Goal: Task Accomplishment & Management: Use online tool/utility

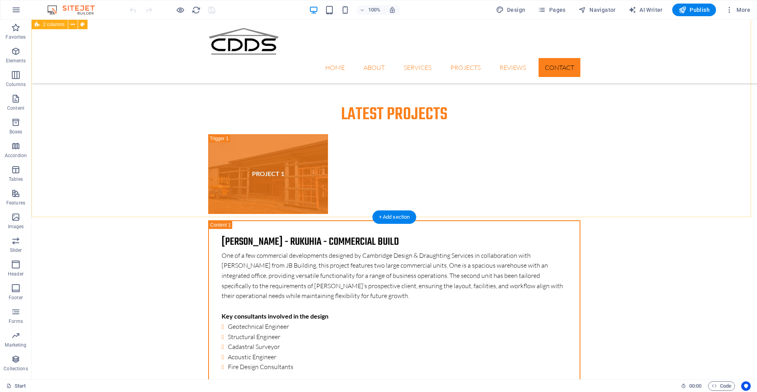
scroll to position [2659, 0]
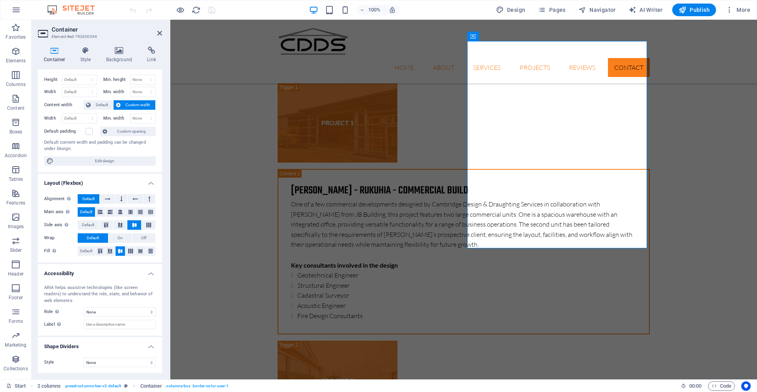
scroll to position [16, 0]
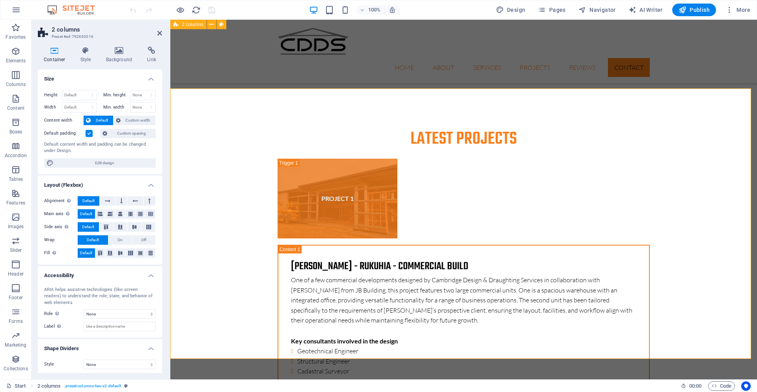
scroll to position [2580, 0]
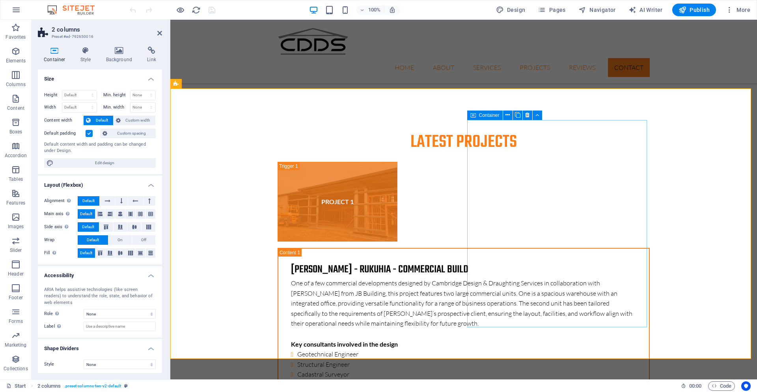
click at [149, 54] on h4 "Link" at bounding box center [151, 55] width 21 height 17
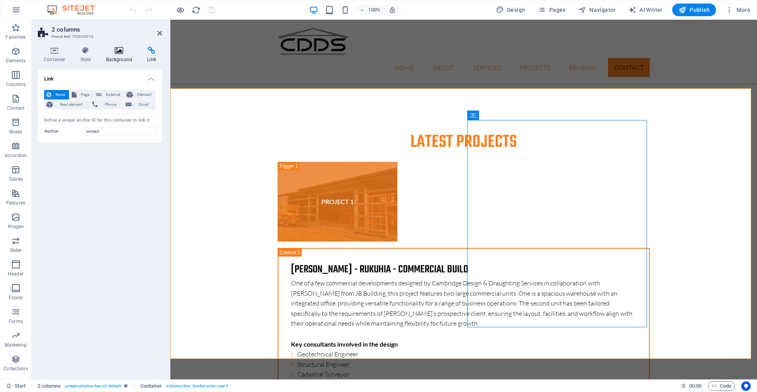
click at [118, 51] on icon at bounding box center [119, 51] width 38 height 8
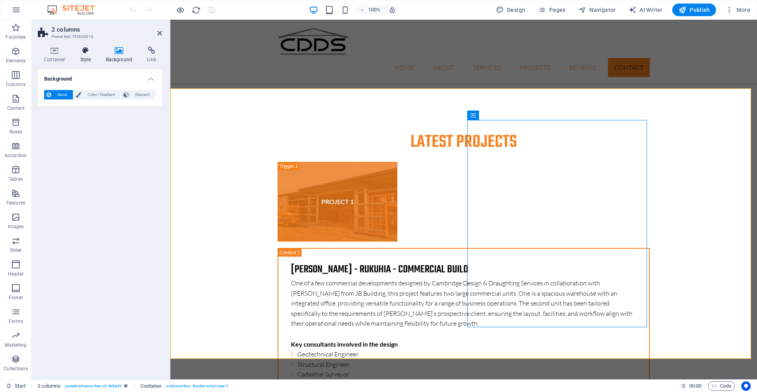
click at [85, 51] on icon at bounding box center [86, 51] width 22 height 8
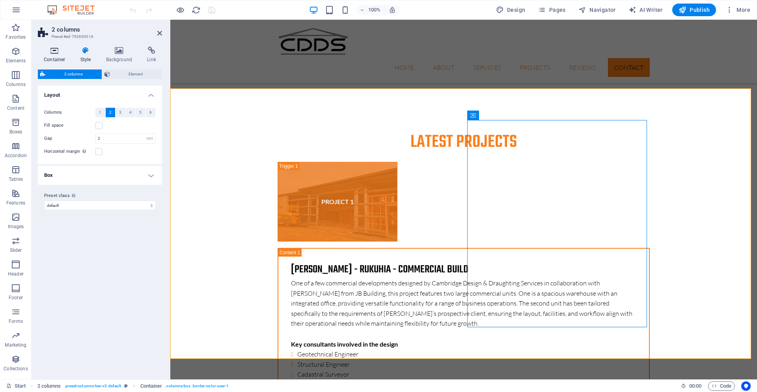
click at [54, 51] on icon at bounding box center [55, 51] width 34 height 8
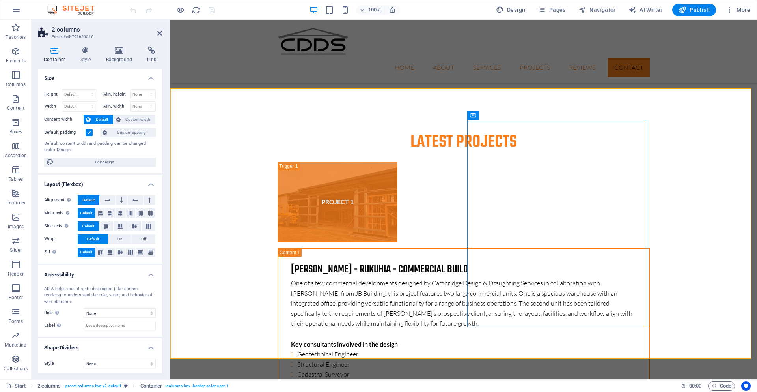
scroll to position [0, 0]
click at [80, 54] on h4 "Style" at bounding box center [88, 55] width 26 height 17
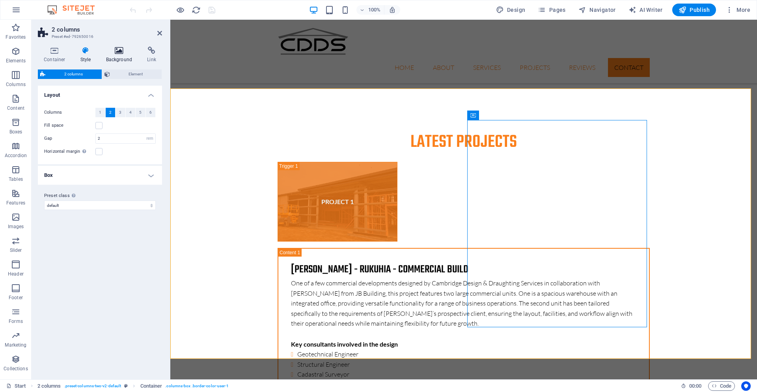
click at [124, 48] on icon at bounding box center [119, 51] width 38 height 8
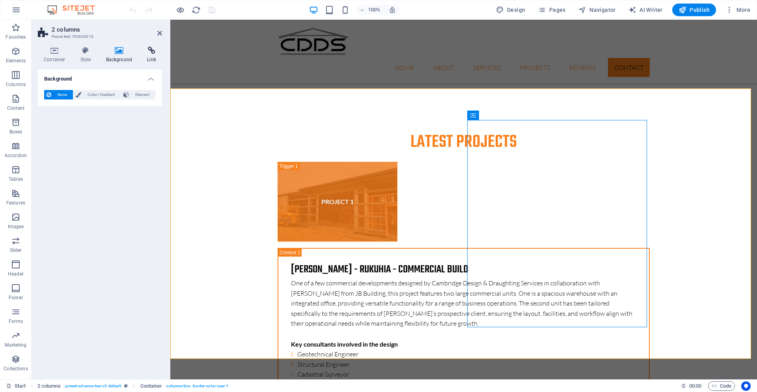
click at [149, 50] on icon at bounding box center [151, 51] width 21 height 8
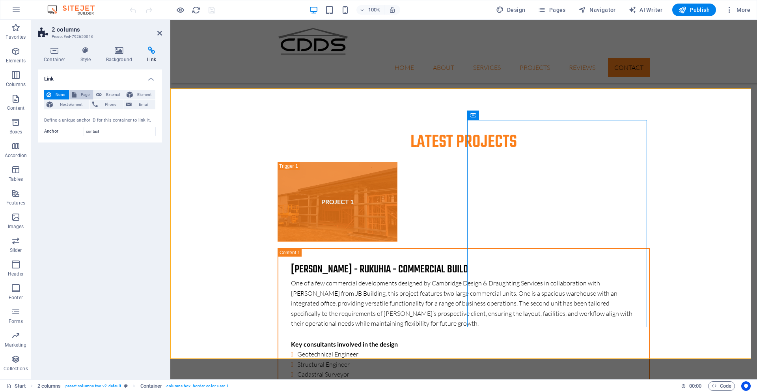
click at [85, 95] on span "Page" at bounding box center [85, 94] width 12 height 9
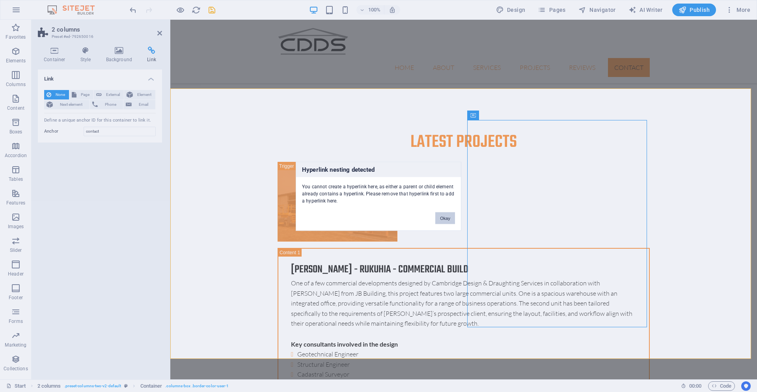
click at [442, 218] on button "Okay" at bounding box center [445, 218] width 20 height 12
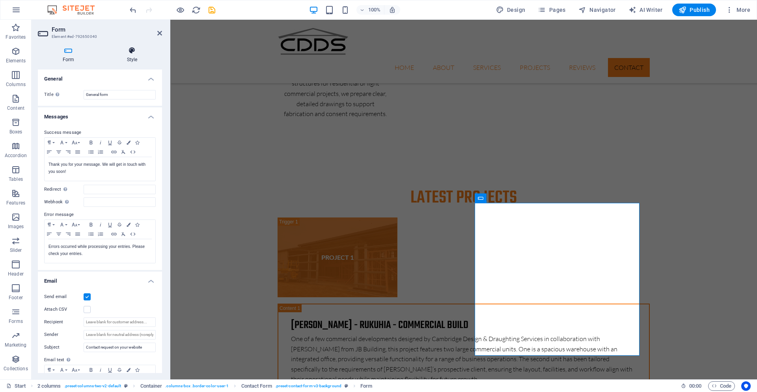
click at [131, 55] on h4 "Style" at bounding box center [132, 55] width 60 height 17
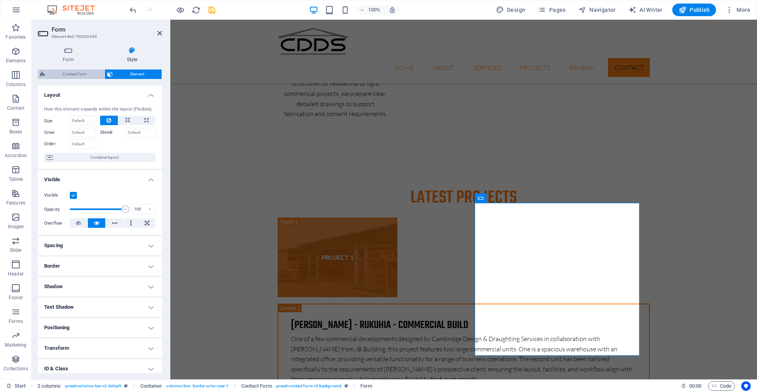
click at [80, 74] on span "Contact Form" at bounding box center [75, 73] width 54 height 9
select select "rem"
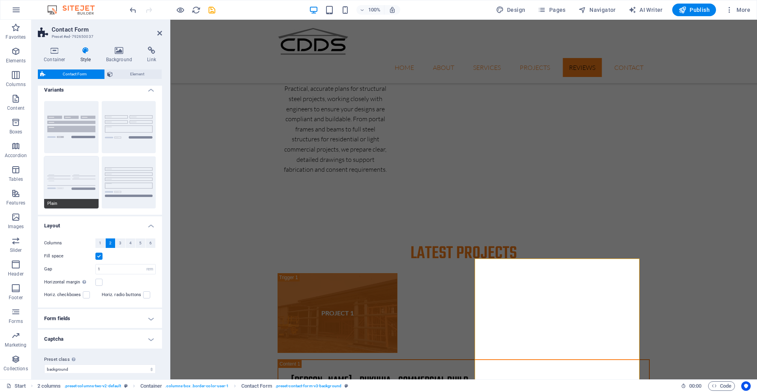
scroll to position [12, 0]
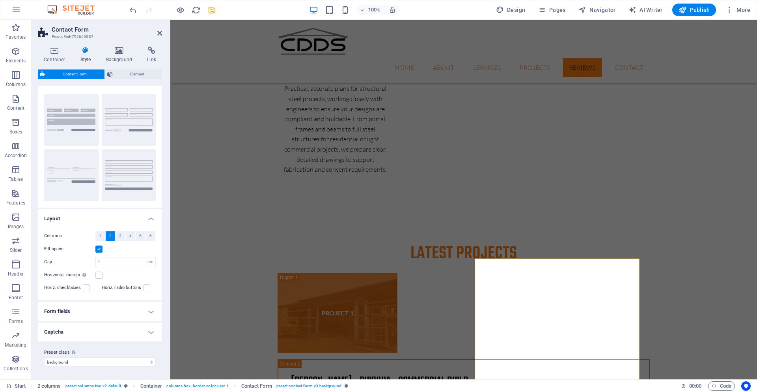
click at [148, 311] on h4 "Form fields" at bounding box center [100, 311] width 124 height 19
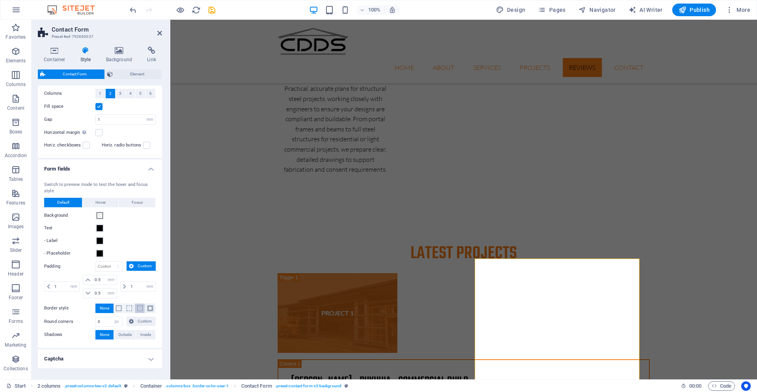
scroll to position [170, 0]
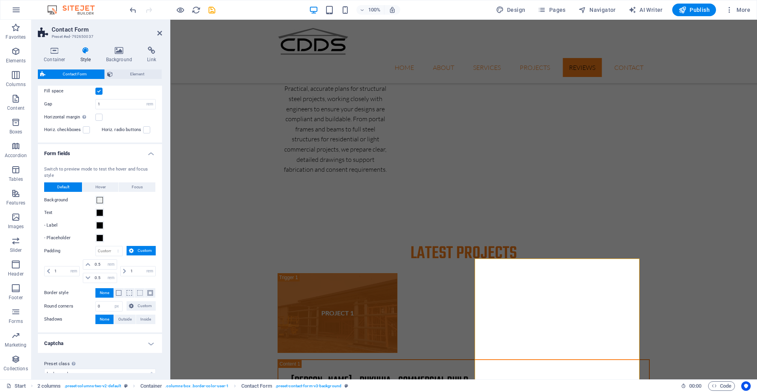
click at [149, 153] on h4 "Form fields" at bounding box center [100, 151] width 124 height 14
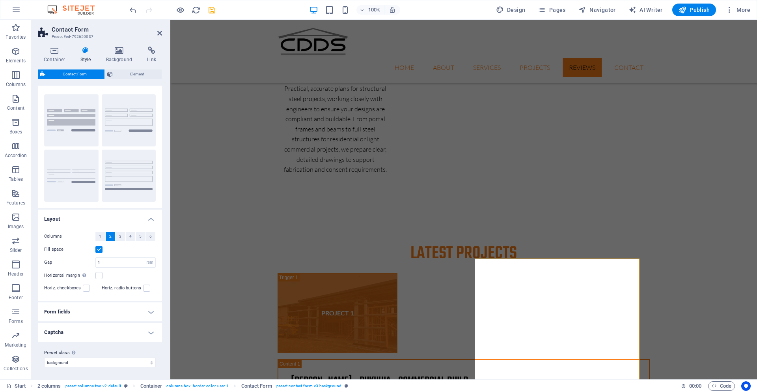
scroll to position [12, 0]
click at [149, 330] on h4 "Captcha" at bounding box center [100, 331] width 124 height 19
click at [149, 330] on h4 "Captcha" at bounding box center [100, 329] width 124 height 14
click at [53, 54] on icon at bounding box center [55, 51] width 34 height 8
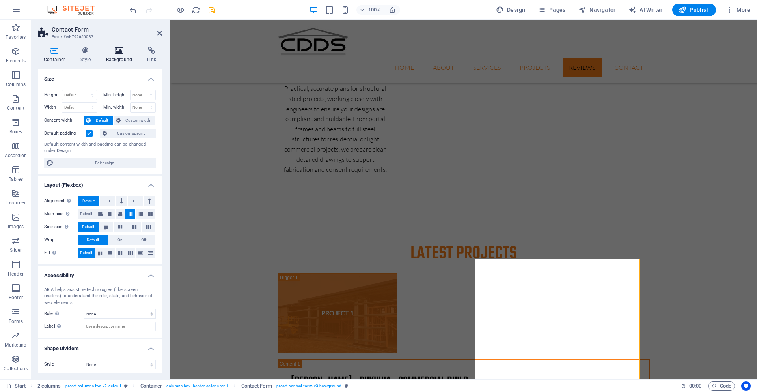
click at [118, 51] on icon at bounding box center [119, 51] width 38 height 8
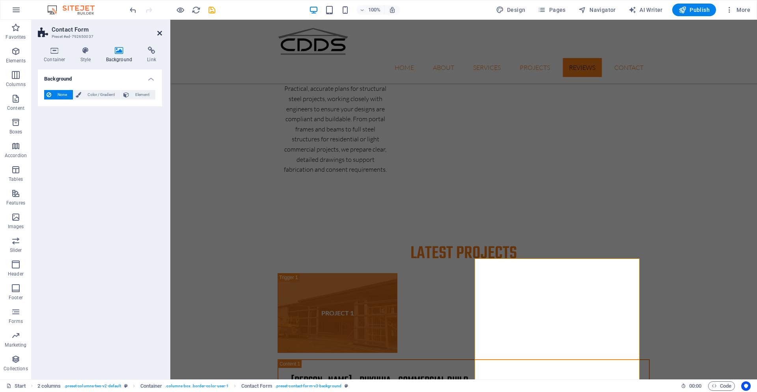
click at [158, 34] on icon at bounding box center [159, 33] width 5 height 6
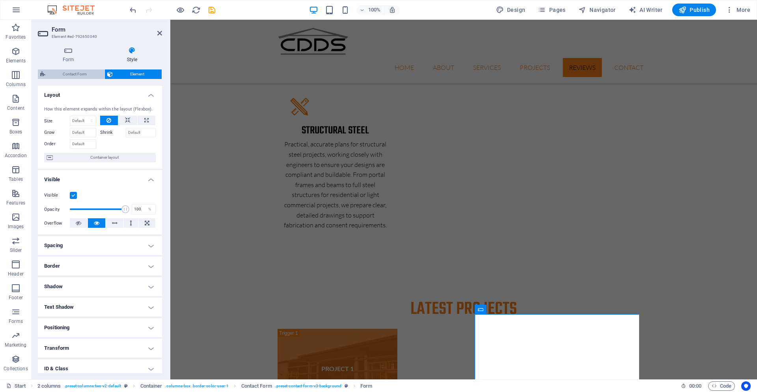
click at [75, 74] on span "Contact Form" at bounding box center [75, 73] width 54 height 9
select select "rem"
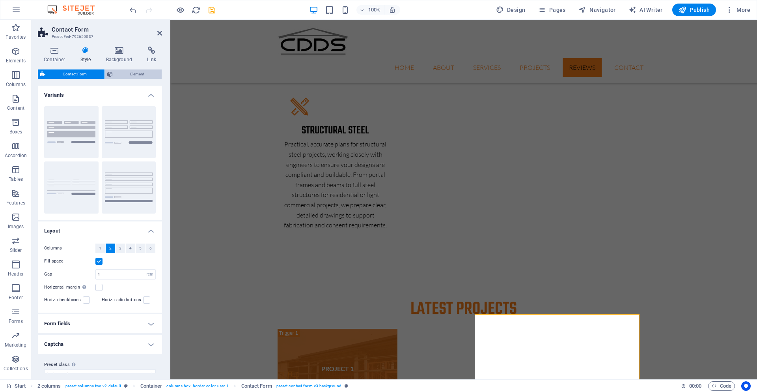
click at [133, 75] on span "Element" at bounding box center [137, 73] width 45 height 9
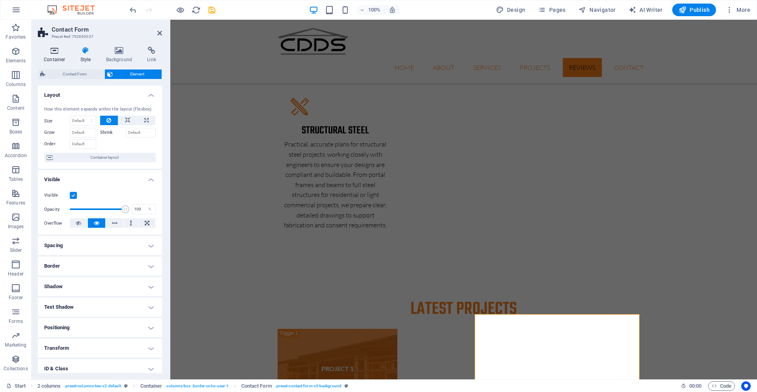
click at [52, 53] on icon at bounding box center [55, 51] width 34 height 8
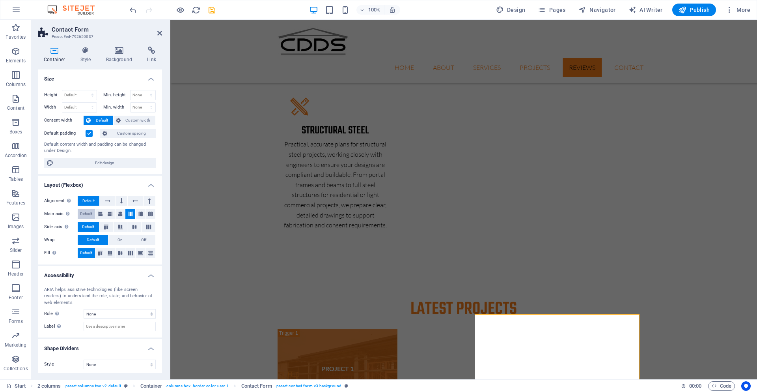
scroll to position [2, 0]
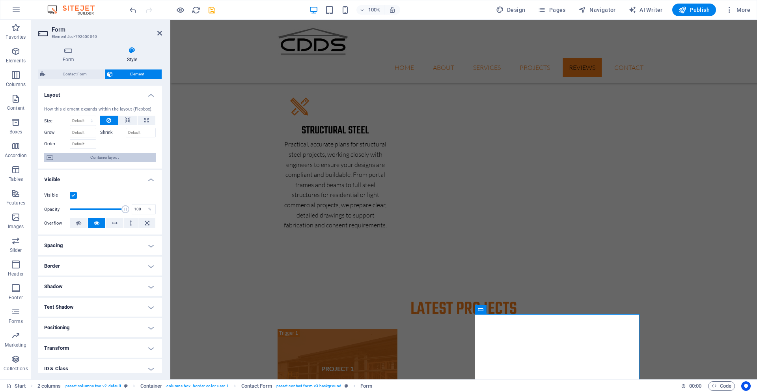
click at [104, 158] on span "Container layout" at bounding box center [104, 157] width 98 height 9
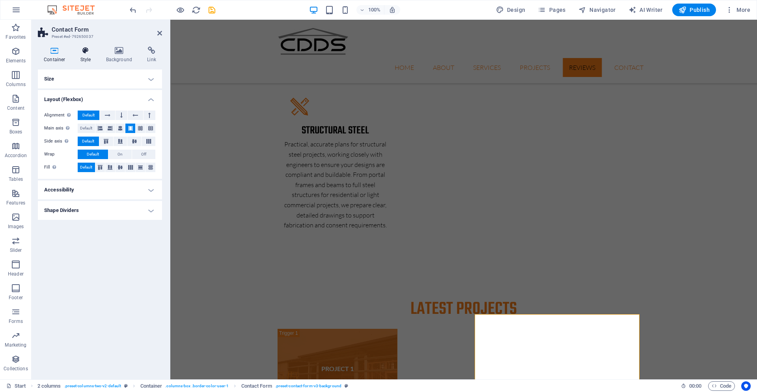
click at [85, 49] on icon at bounding box center [86, 51] width 22 height 8
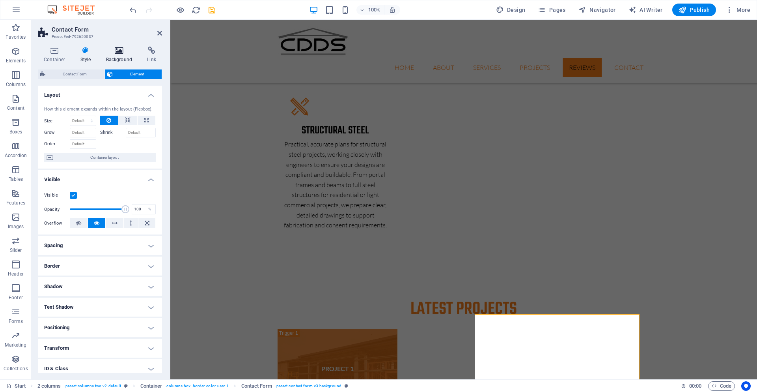
click at [119, 50] on icon at bounding box center [119, 51] width 38 height 8
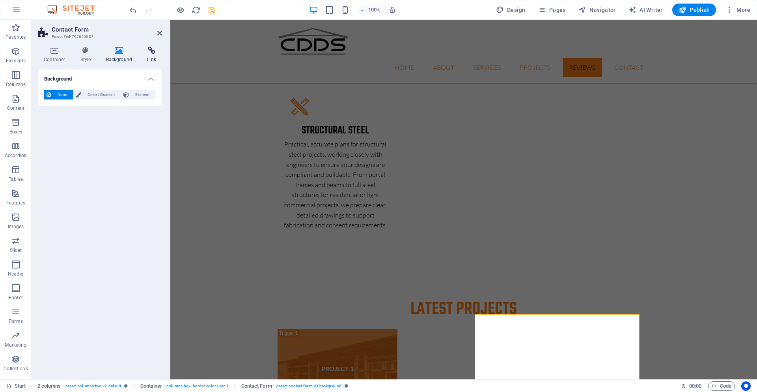
click at [151, 48] on icon at bounding box center [151, 51] width 21 height 8
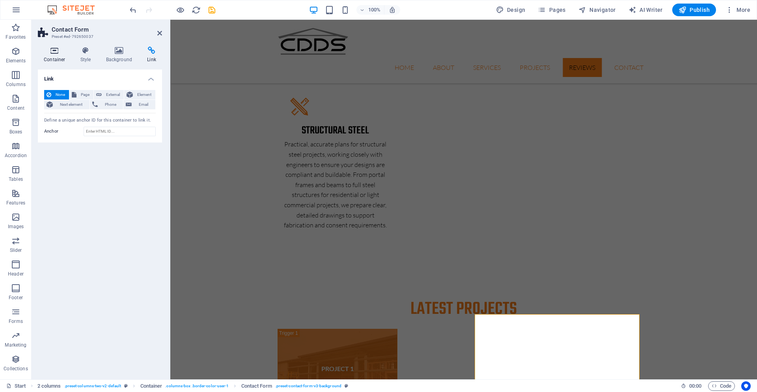
click at [51, 53] on icon at bounding box center [55, 51] width 34 height 8
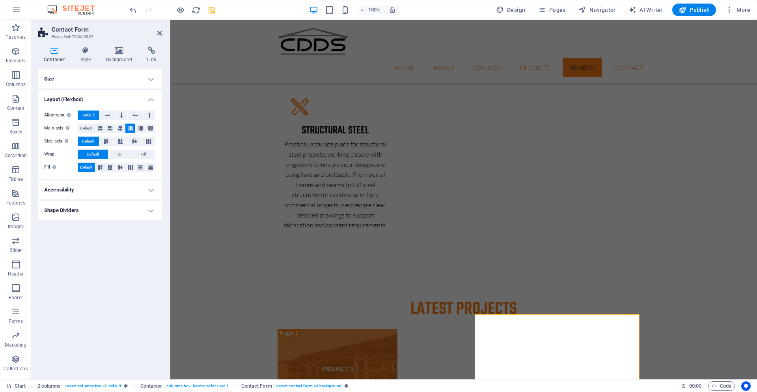
click at [66, 188] on h4 "Accessibility" at bounding box center [100, 189] width 124 height 19
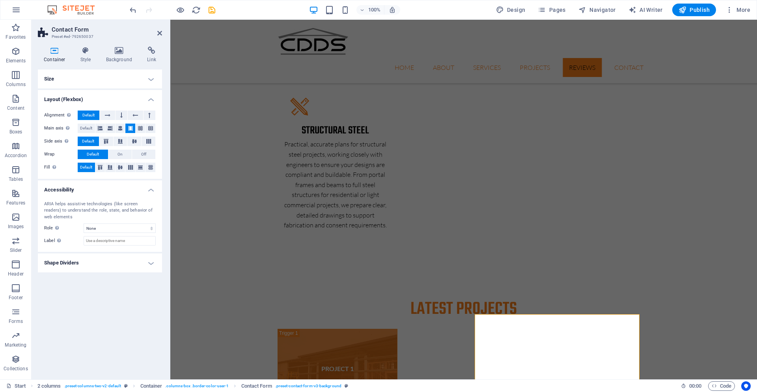
click at [66, 188] on h4 "Accessibility" at bounding box center [100, 187] width 124 height 14
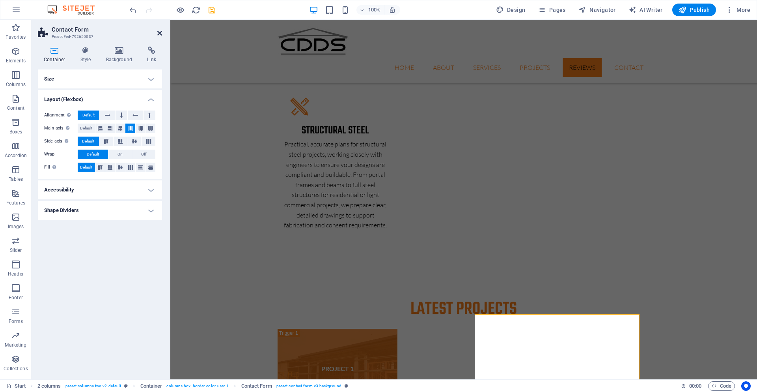
click at [159, 32] on icon at bounding box center [159, 33] width 5 height 6
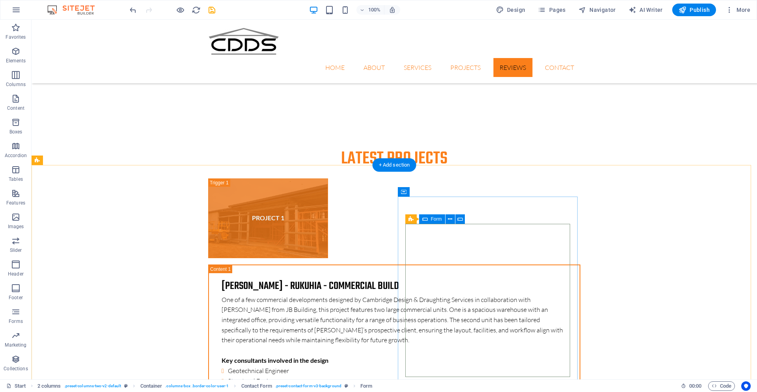
scroll to position [2627, 0]
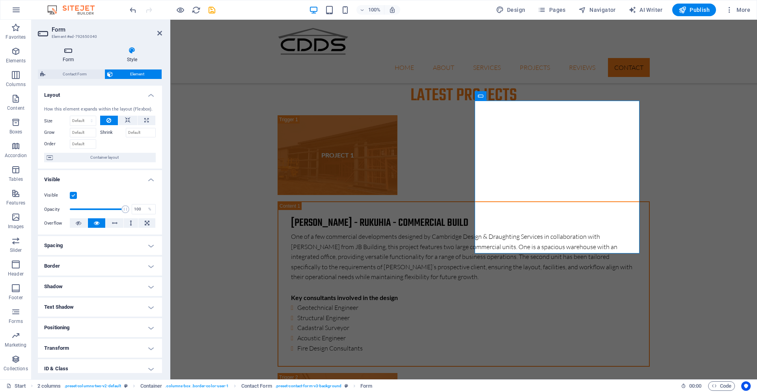
click at [68, 55] on h4 "Form" at bounding box center [70, 55] width 64 height 17
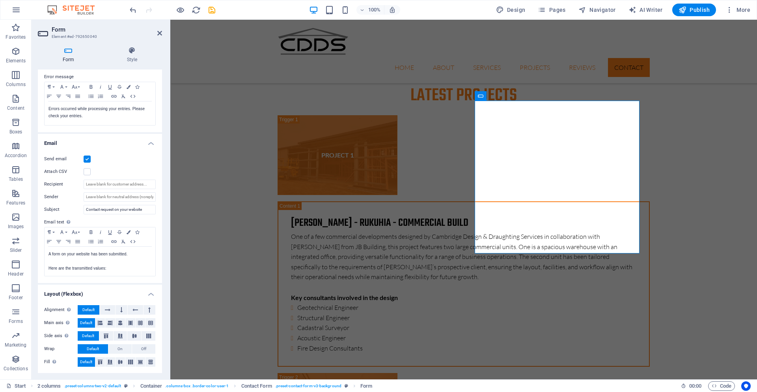
scroll to position [138, 0]
click at [120, 184] on input "Recipient" at bounding box center [120, 183] width 72 height 9
type input "[EMAIL_ADDRESS][DOMAIN_NAME]"
click at [129, 165] on div "Send email Attach CSV Recipient [EMAIL_ADDRESS][DOMAIN_NAME] Sender Subject Con…" at bounding box center [100, 214] width 124 height 135
click at [159, 32] on icon at bounding box center [159, 33] width 5 height 6
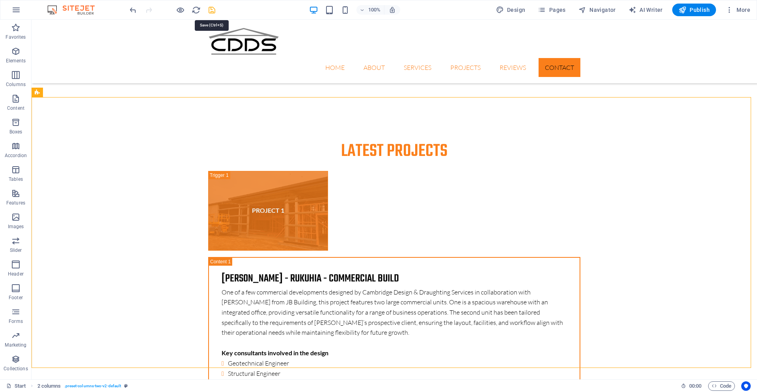
click at [213, 10] on icon "save" at bounding box center [211, 10] width 9 height 9
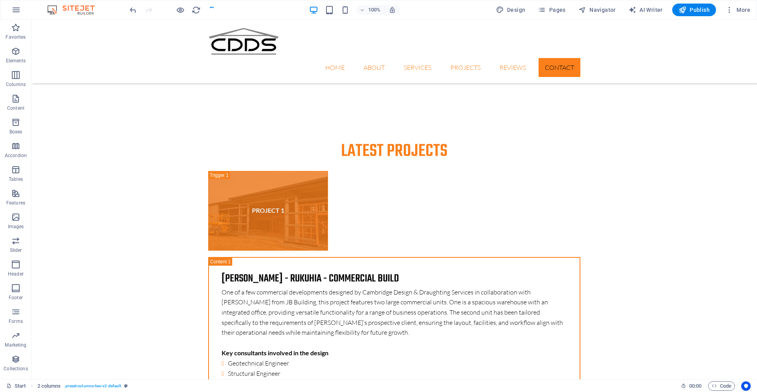
checkbox input "false"
click at [182, 10] on icon "button" at bounding box center [180, 10] width 9 height 9
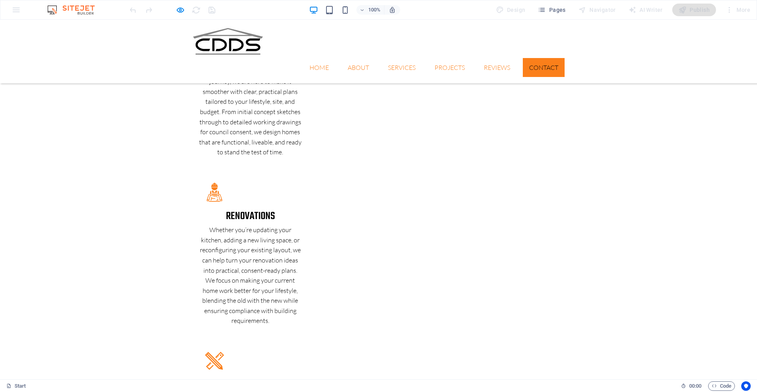
scroll to position [1919, 0]
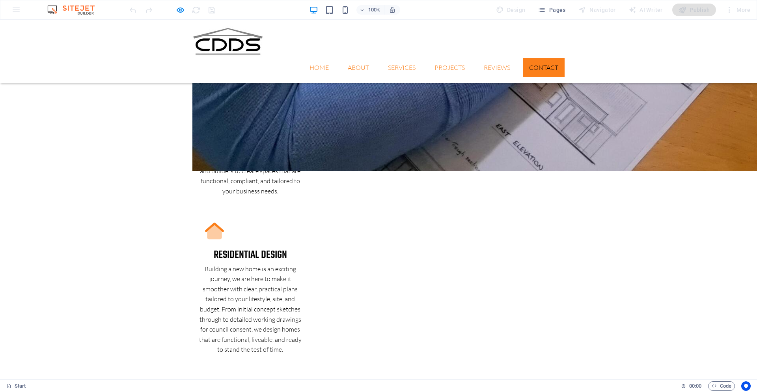
type input "t"
type input "new build"
type input "[PERSON_NAME]"
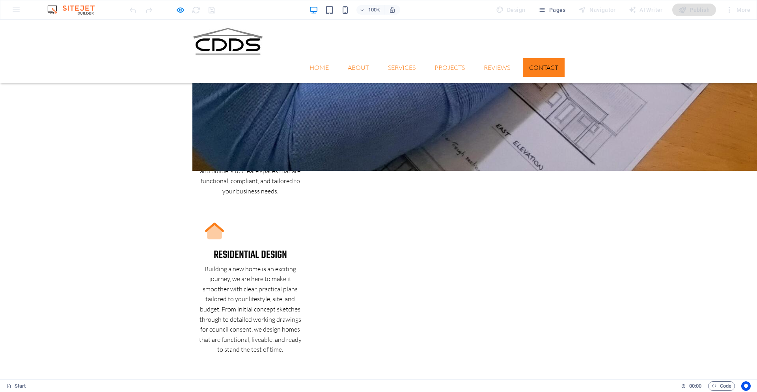
type input "021445285"
type input "[EMAIL_ADDRESS][PERSON_NAME][DOMAIN_NAME]"
type input "[PERSON_NAME]"
type textarea "i want to build a new home"
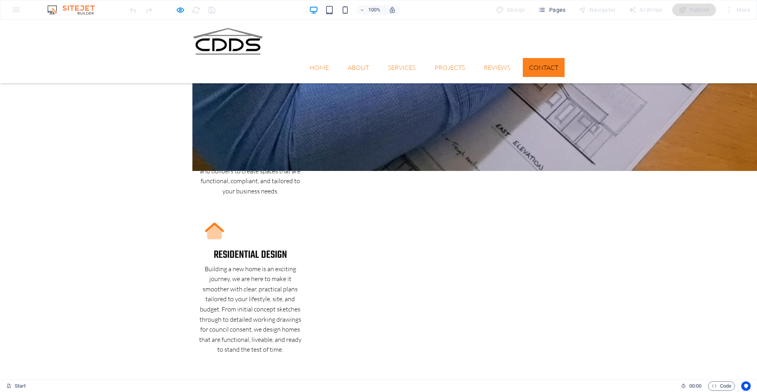
checkbox input "true"
type input "P3x5F2"
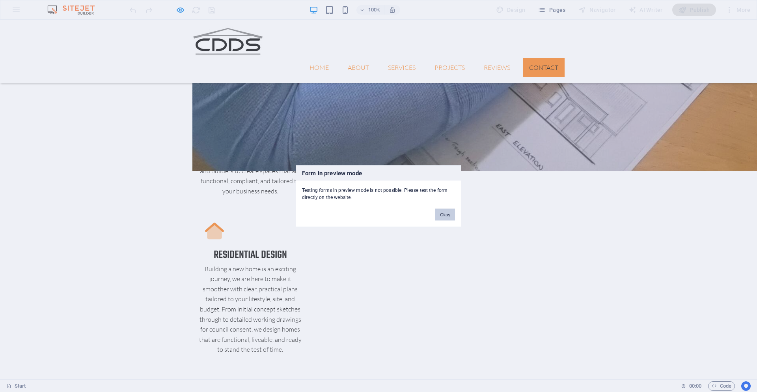
click at [445, 214] on button "Okay" at bounding box center [445, 214] width 20 height 12
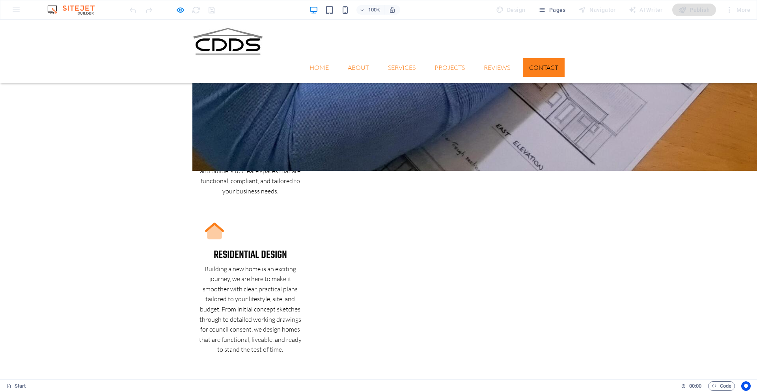
checkbox input "false"
drag, startPoint x: 440, startPoint y: 222, endPoint x: 395, endPoint y: 221, distance: 45.4
drag, startPoint x: 541, startPoint y: 196, endPoint x: 467, endPoint y: 197, distance: 73.7
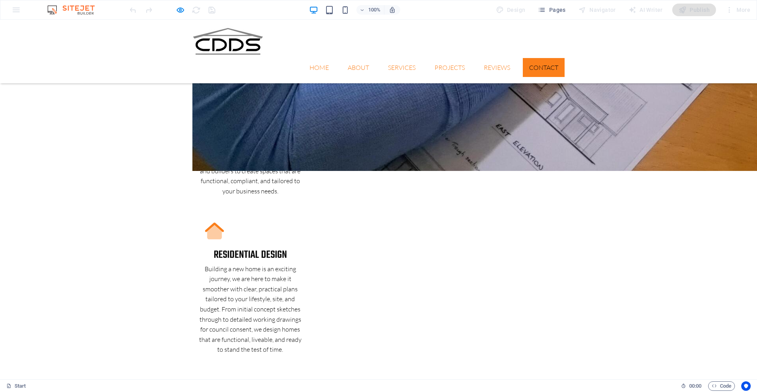
drag, startPoint x: 509, startPoint y: 175, endPoint x: 470, endPoint y: 175, distance: 39.0
drag, startPoint x: 440, startPoint y: 194, endPoint x: 384, endPoint y: 194, distance: 55.6
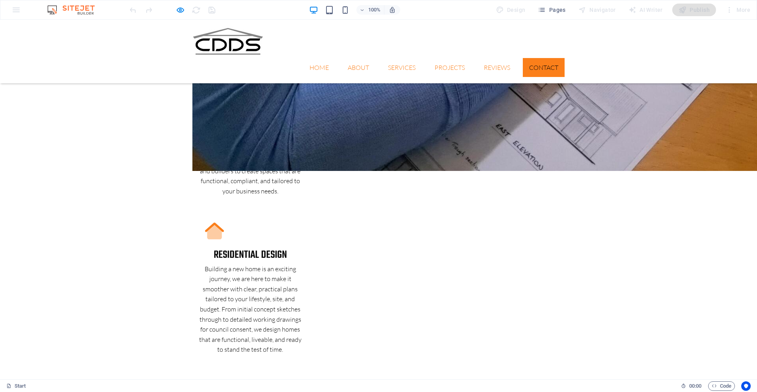
drag, startPoint x: 409, startPoint y: 175, endPoint x: 390, endPoint y: 175, distance: 18.5
click at [181, 11] on icon "button" at bounding box center [180, 10] width 9 height 9
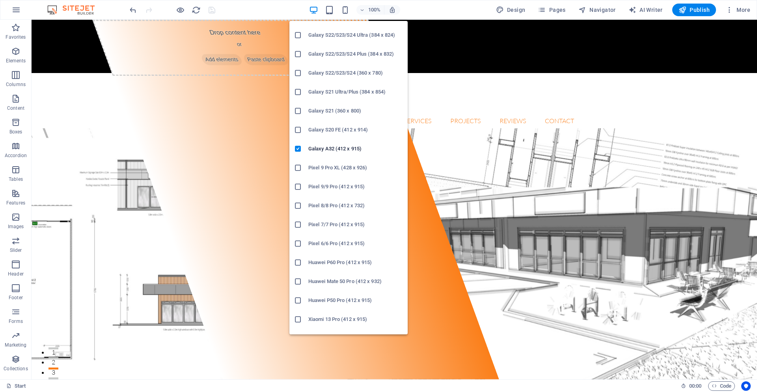
scroll to position [311, 0]
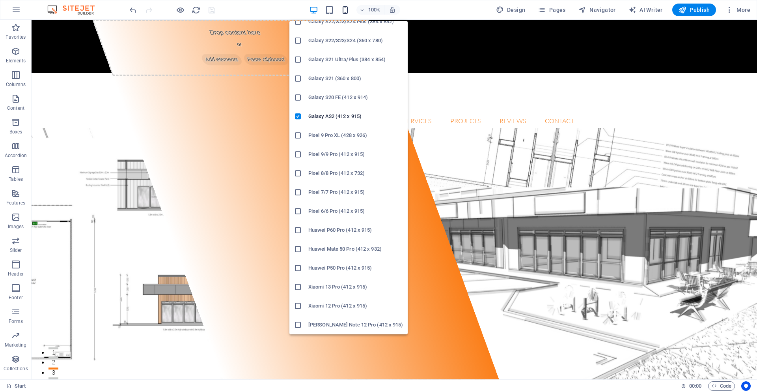
click at [345, 11] on icon "button" at bounding box center [345, 10] width 9 height 9
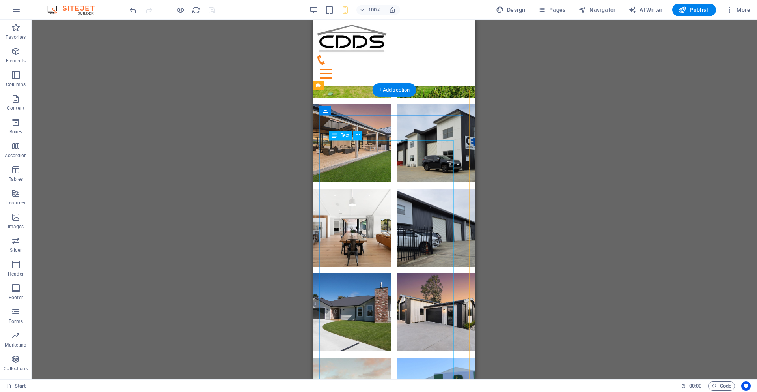
scroll to position [946, 0]
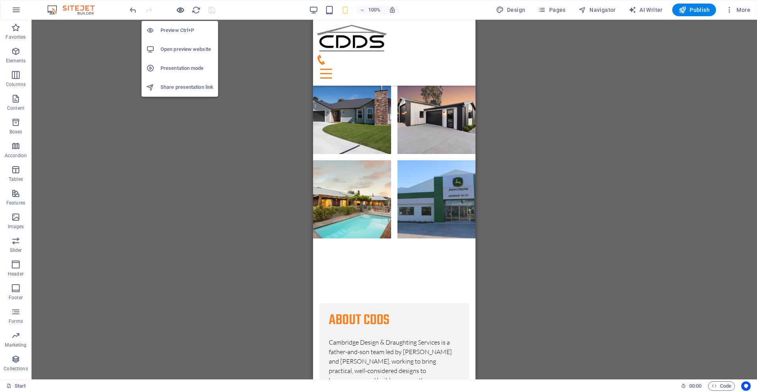
click at [179, 8] on icon "button" at bounding box center [180, 10] width 9 height 9
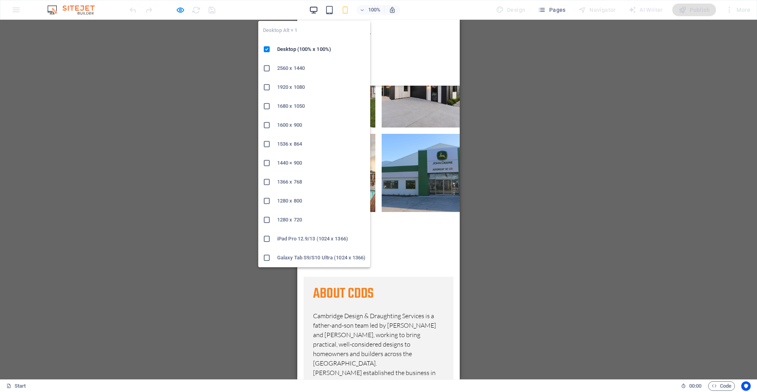
click at [315, 10] on icon "button" at bounding box center [313, 10] width 9 height 9
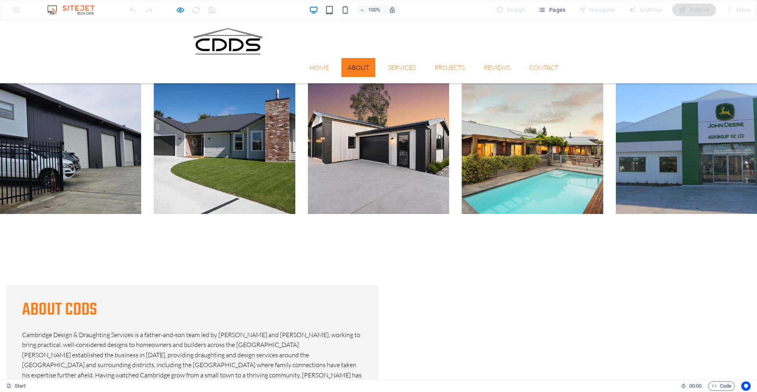
scroll to position [763, 0]
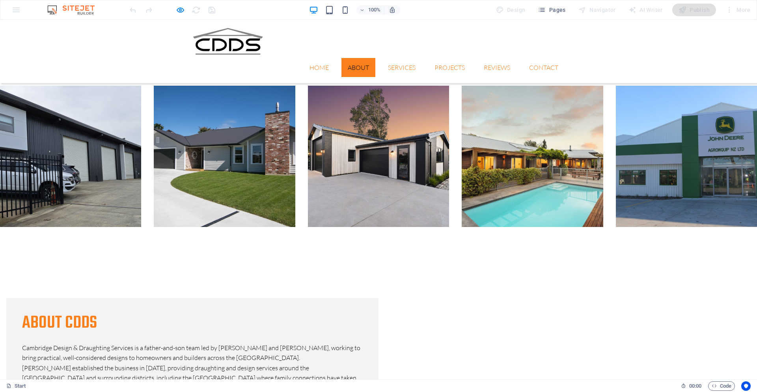
click at [181, 9] on icon "button" at bounding box center [180, 10] width 9 height 9
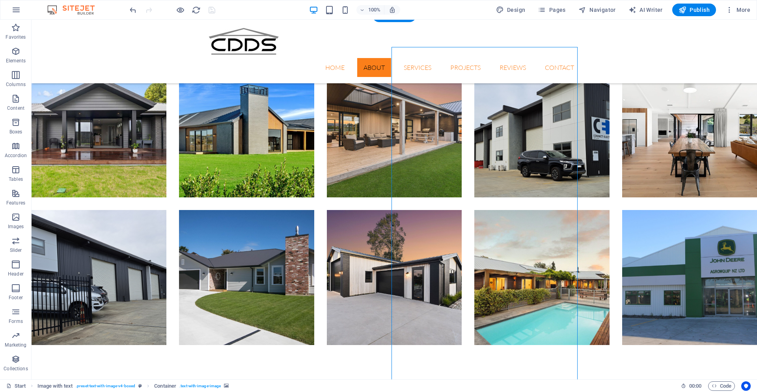
scroll to position [632, 0]
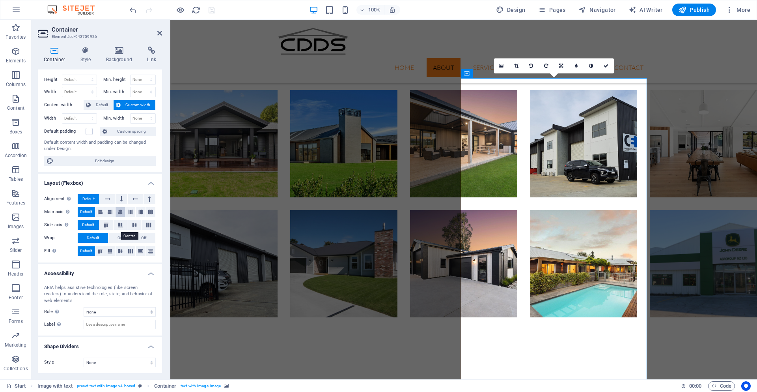
scroll to position [16, 0]
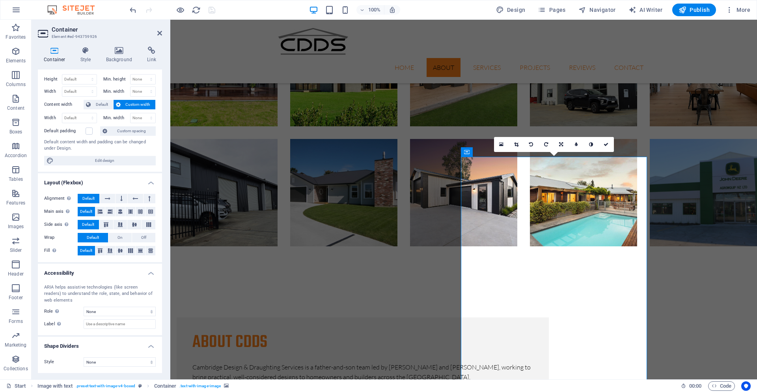
scroll to position [684, 0]
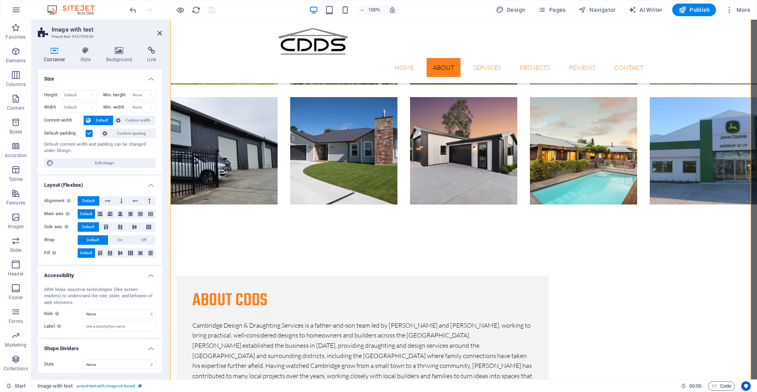
scroll to position [723, 0]
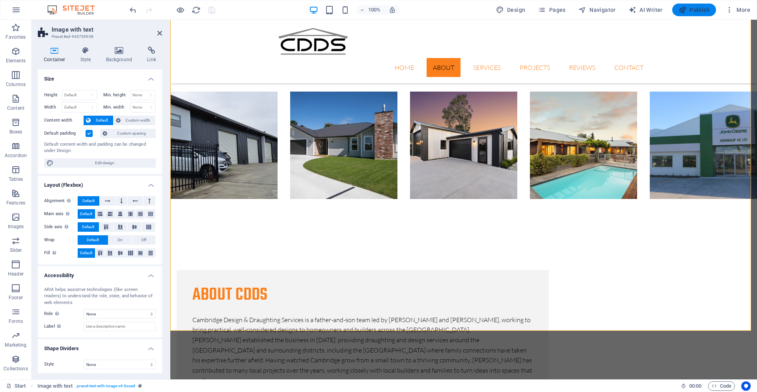
click at [696, 7] on span "Publish" at bounding box center [694, 10] width 31 height 8
